Goal: Task Accomplishment & Management: Complete application form

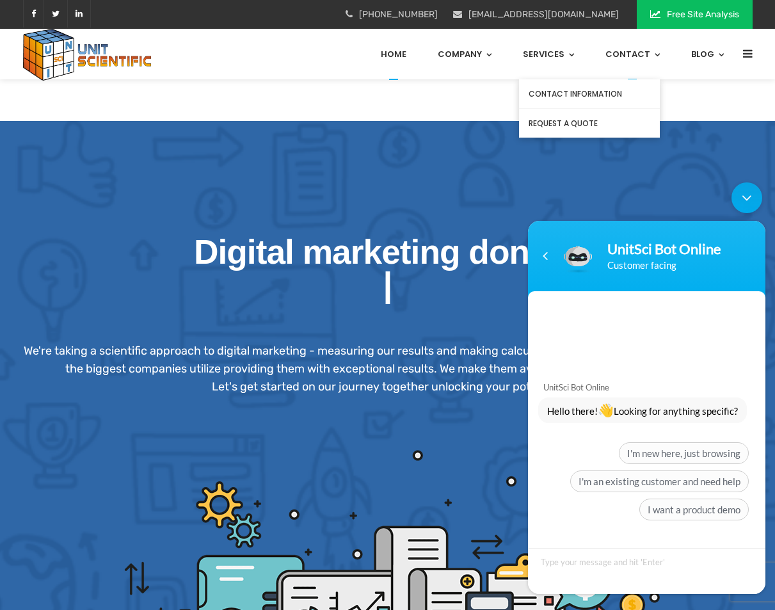
click at [633, 54] on link "Contact" at bounding box center [632, 54] width 54 height 51
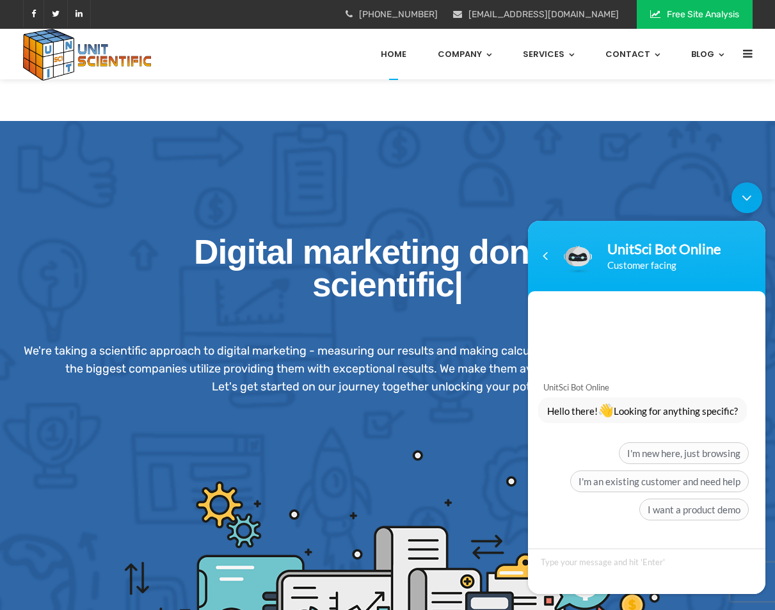
click at [750, 207] on div "Minimize live chat window" at bounding box center [746, 197] width 31 height 31
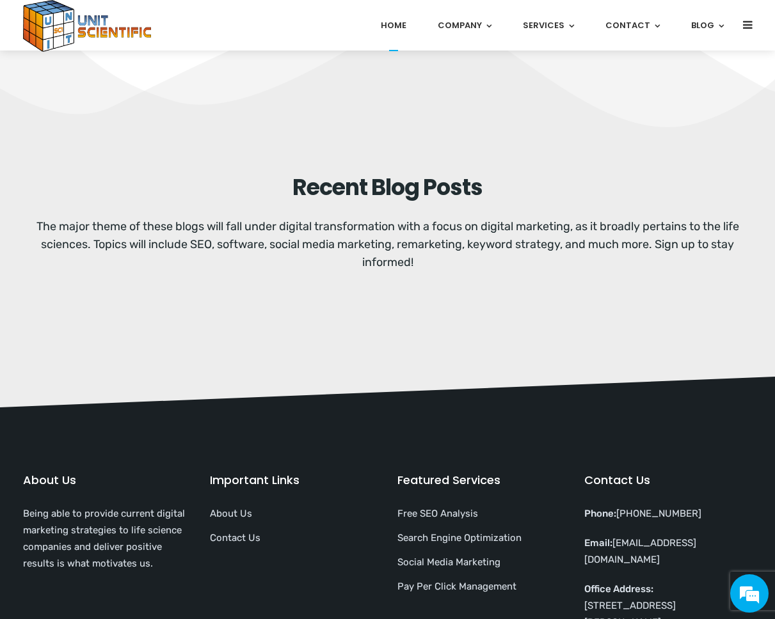
scroll to position [2720, 0]
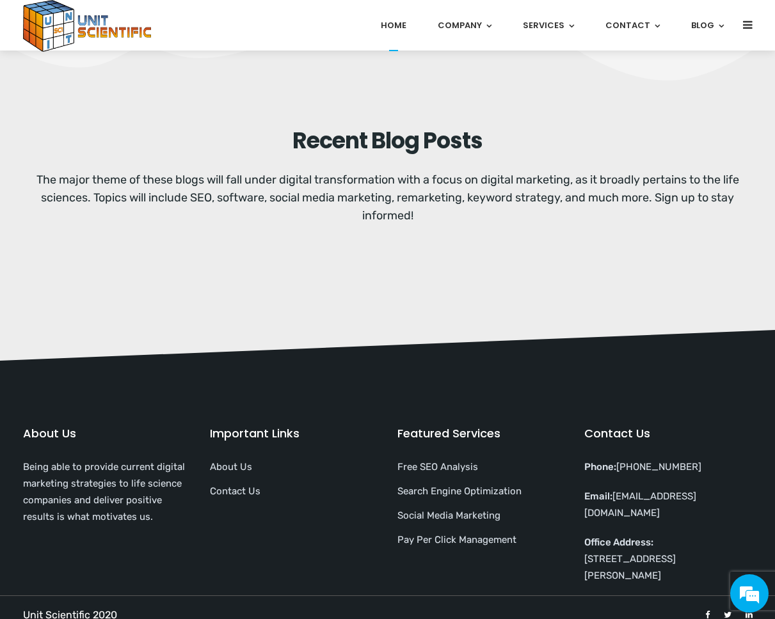
click at [228, 486] on link "Contact Us" at bounding box center [235, 492] width 51 height 12
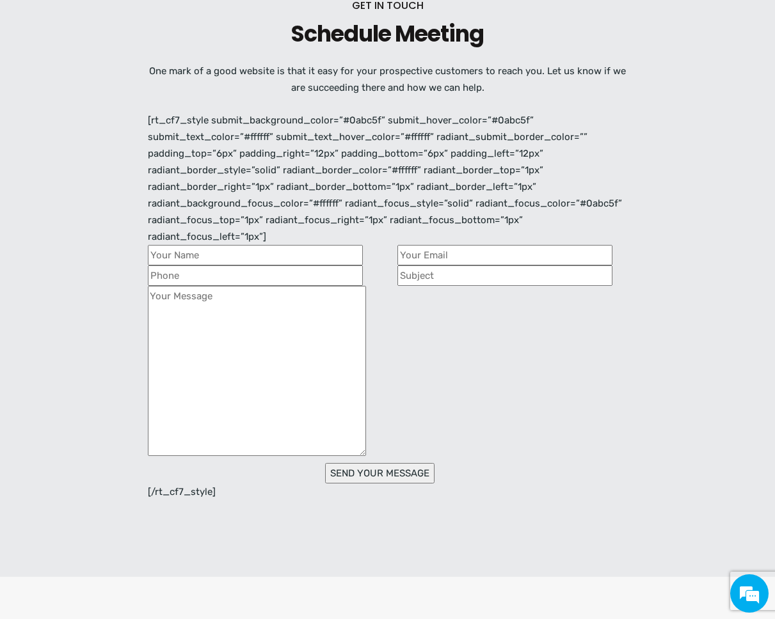
scroll to position [587, 0]
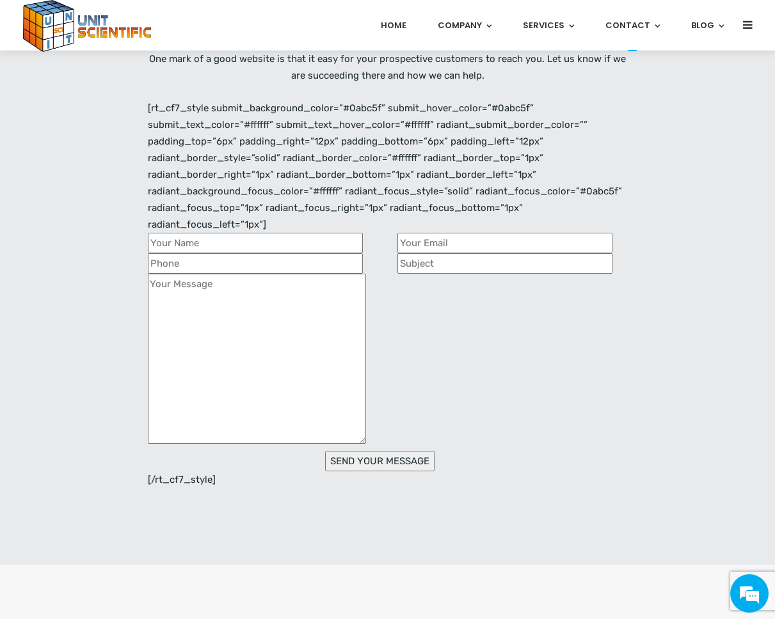
click at [188, 241] on input "Contact form" at bounding box center [255, 243] width 215 height 20
type input "[PERSON_NAME]"
type input "[PERSON_NAME][EMAIL_ADDRESS][DOMAIN_NAME]"
type input "6505815950"
click at [417, 256] on input "Contact form" at bounding box center [504, 263] width 215 height 20
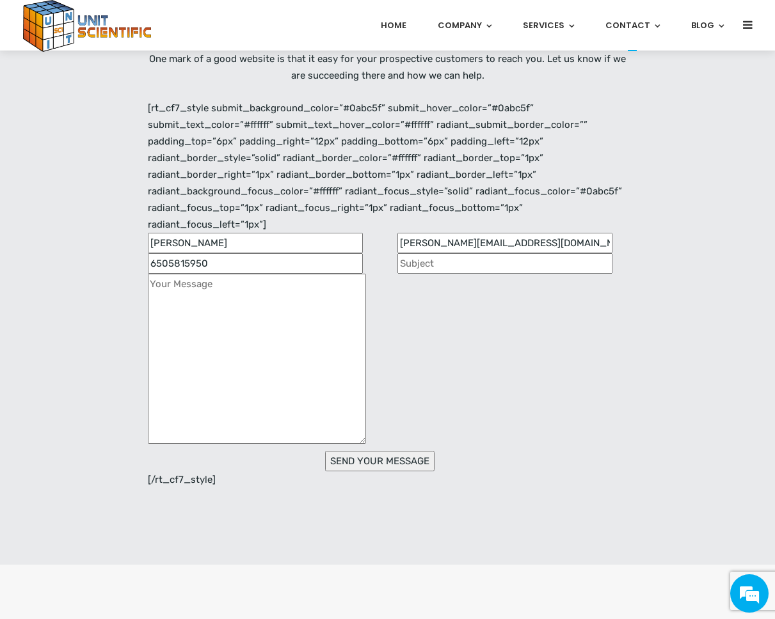
type input "Getting in touch"
click at [321, 337] on textarea "Contact form" at bounding box center [257, 359] width 218 height 170
paste textarea "Hi there, we’d like to discuss a project one of our clients is working on. Coul…"
type textarea "Hi there, we’d like to discuss a project one of our clients is working on. Coul…"
click at [390, 464] on input "SEND YOUR MESSAGE" at bounding box center [379, 461] width 109 height 20
